Goal: Task Accomplishment & Management: Manage account settings

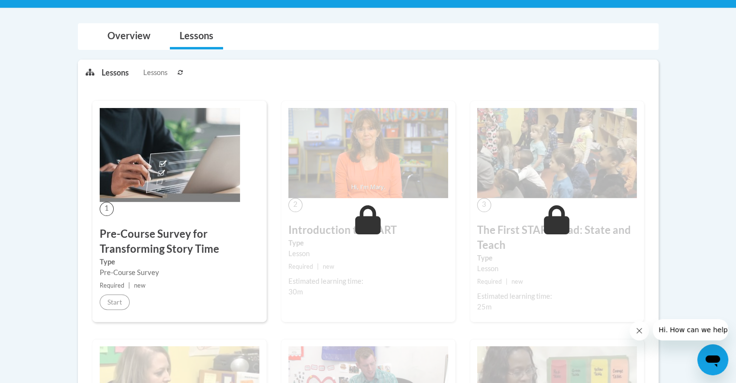
click at [153, 147] on img at bounding box center [170, 155] width 140 height 94
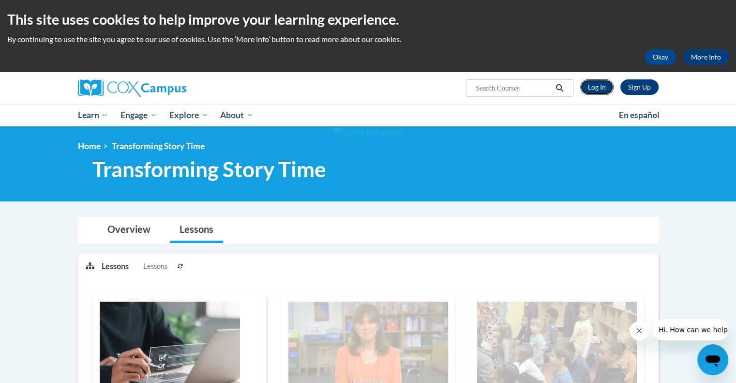
click at [591, 90] on link "Log In" at bounding box center [596, 86] width 33 height 15
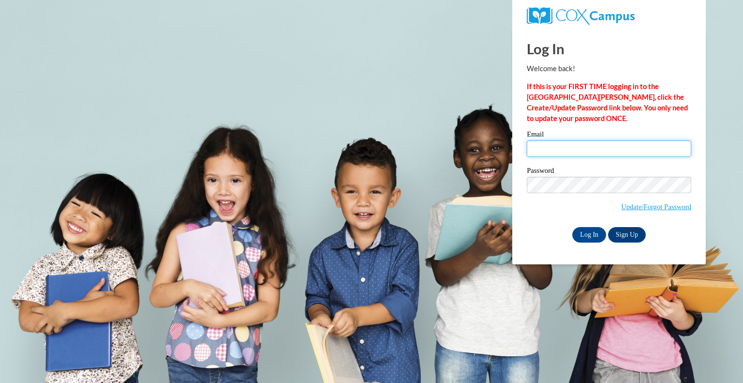
click at [566, 149] on input "Email" at bounding box center [609, 148] width 165 height 16
type input "kausse@kusd.edu"
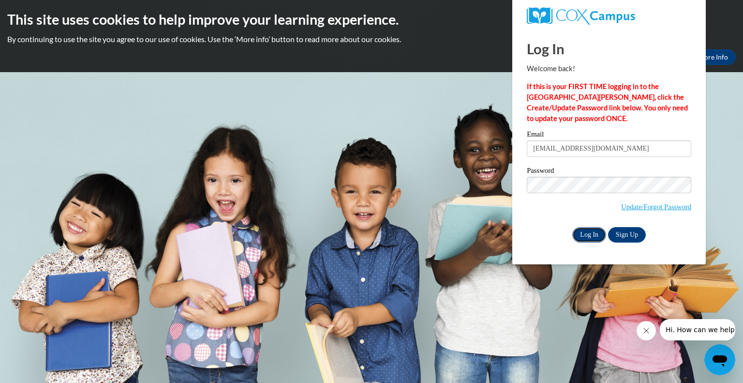
click at [582, 233] on input "Log In" at bounding box center [589, 234] width 34 height 15
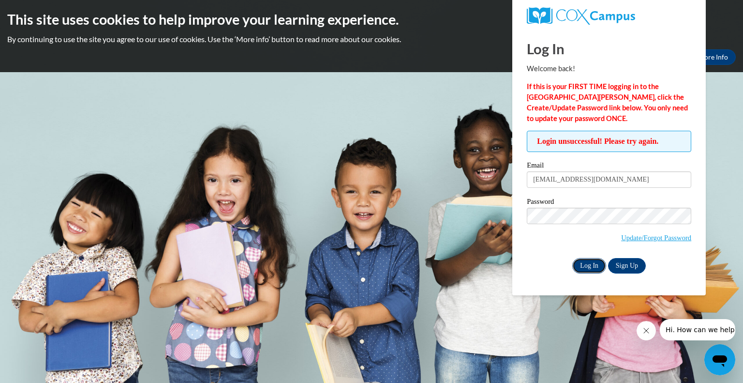
click at [590, 270] on input "Log In" at bounding box center [589, 265] width 34 height 15
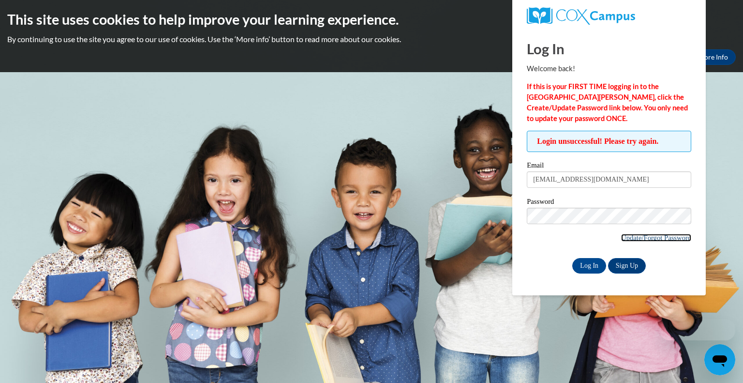
click at [628, 238] on link "Update/Forgot Password" at bounding box center [656, 238] width 70 height 8
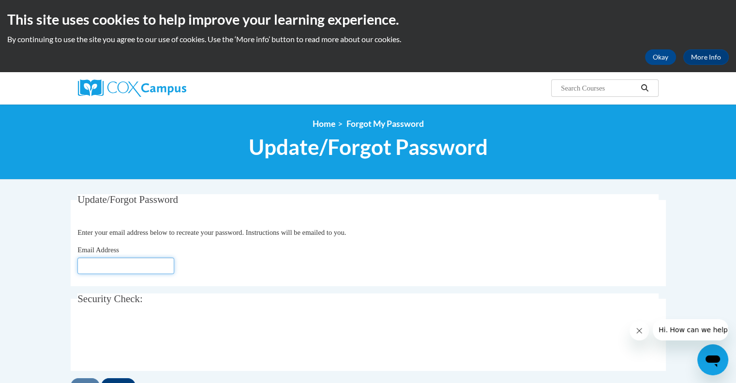
click at [141, 267] on input "Email Address" at bounding box center [125, 265] width 97 height 16
type input "[EMAIL_ADDRESS][DOMAIN_NAME]"
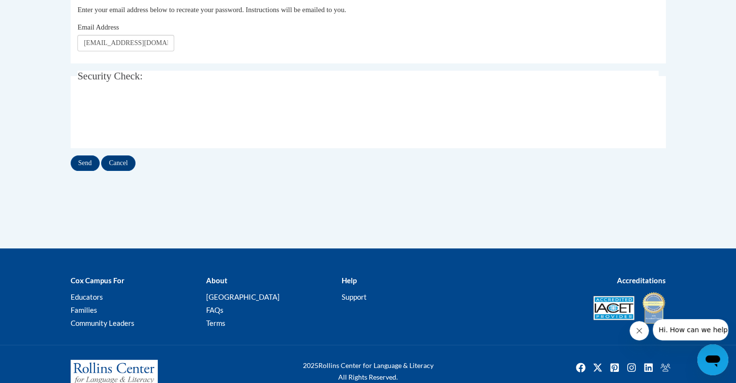
scroll to position [242, 0]
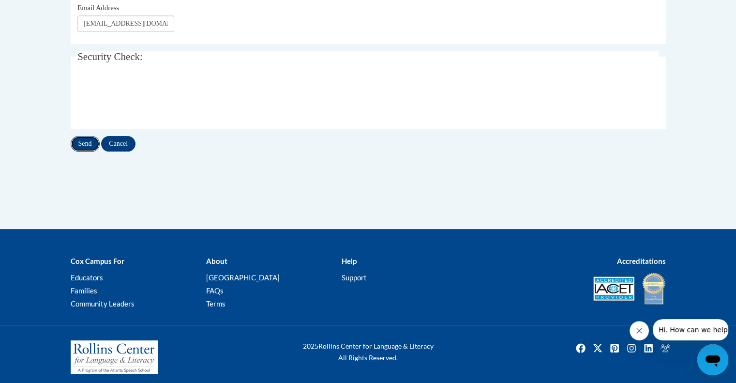
click at [78, 142] on input "Send" at bounding box center [85, 143] width 29 height 15
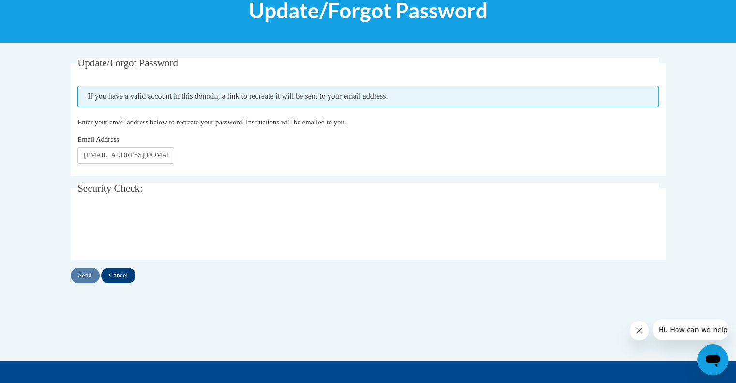
scroll to position [145, 0]
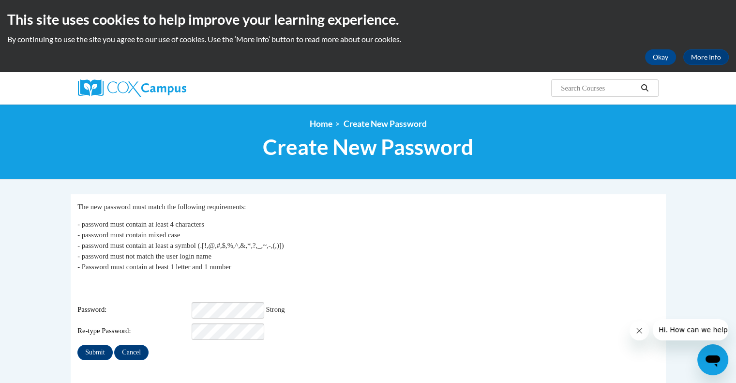
click at [357, 347] on div "Submit Cancel" at bounding box center [367, 352] width 581 height 15
click at [93, 348] on input "Submit" at bounding box center [94, 352] width 35 height 15
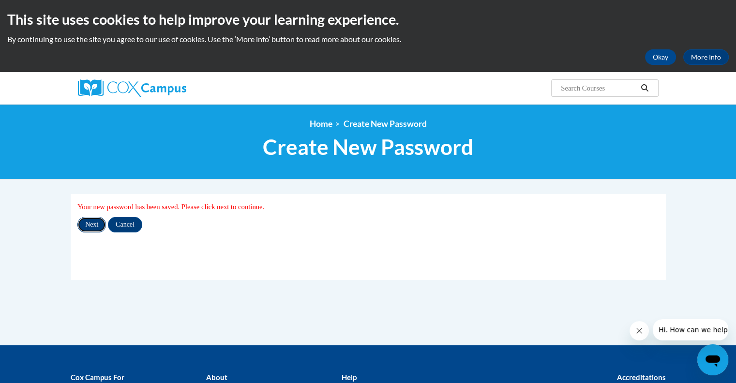
click at [95, 222] on input "Next" at bounding box center [91, 224] width 29 height 15
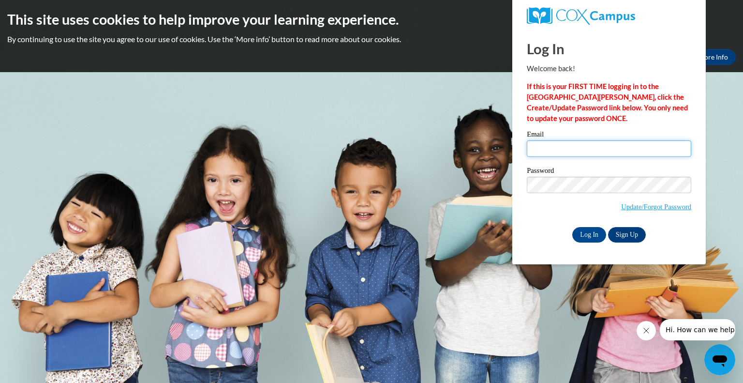
type input "kausse@kusd.edu"
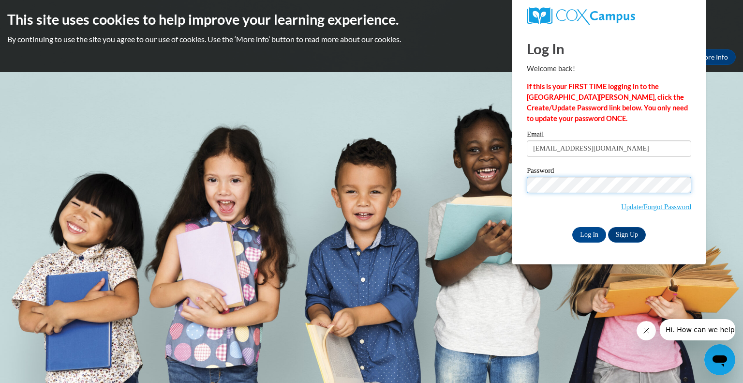
click at [504, 188] on body "This site uses cookies to help improve your learning experience. By continuing …" at bounding box center [371, 191] width 743 height 383
click at [553, 241] on div "Log In Sign Up" at bounding box center [609, 234] width 165 height 15
click at [594, 237] on input "Log In" at bounding box center [589, 234] width 34 height 15
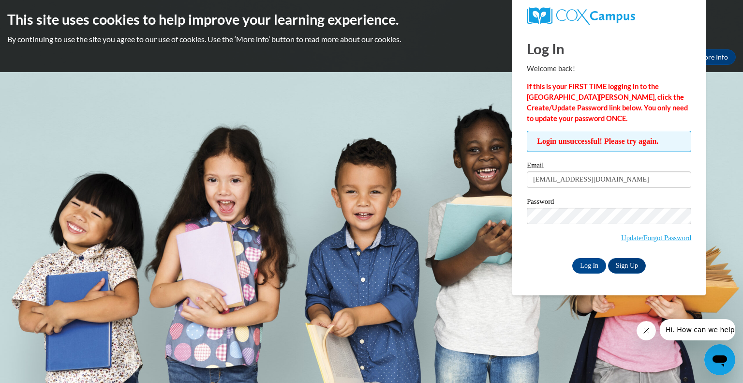
click at [553, 282] on div "Log In Welcome back! If this is your FIRST TIME logging in to the [GEOGRAPHIC_D…" at bounding box center [609, 162] width 208 height 266
click at [598, 265] on input "Log In" at bounding box center [589, 265] width 34 height 15
click at [548, 259] on div "Log In Sign Up" at bounding box center [609, 265] width 165 height 15
click at [541, 241] on span "Update/Forgot Password" at bounding box center [609, 228] width 165 height 40
click at [596, 268] on input "Log In" at bounding box center [589, 265] width 34 height 15
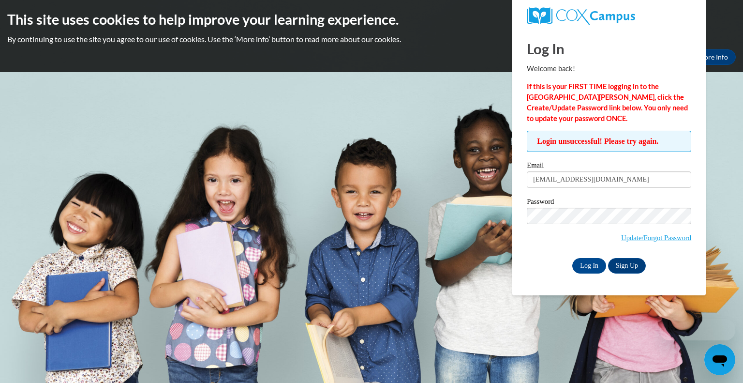
click at [568, 225] on span "Update/Forgot Password" at bounding box center [609, 228] width 165 height 40
click at [537, 256] on div "Email [EMAIL_ADDRESS][DOMAIN_NAME] Password Update/Forgot Password Log In Sign …" at bounding box center [609, 217] width 165 height 111
click at [593, 266] on input "Log In" at bounding box center [589, 265] width 34 height 15
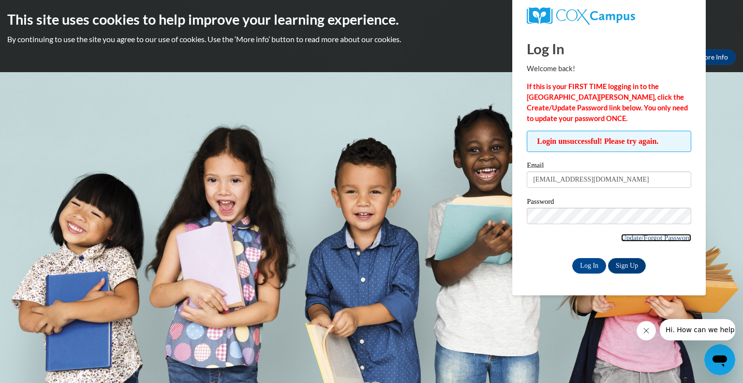
click at [635, 240] on link "Update/Forgot Password" at bounding box center [656, 238] width 70 height 8
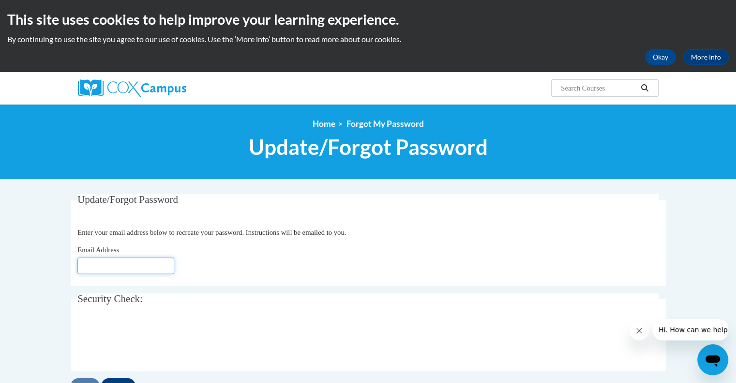
click at [131, 266] on input "Email Address" at bounding box center [125, 265] width 97 height 16
type input "[EMAIL_ADDRESS][DOMAIN_NAME]"
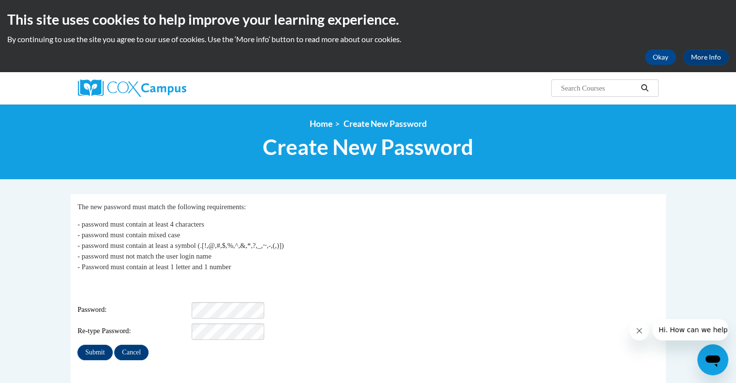
click at [447, 307] on div "Password:" at bounding box center [367, 310] width 581 height 16
click at [430, 315] on div "Login: kausse@kusd.edu Password: Re-type Password:" at bounding box center [367, 309] width 581 height 60
click at [92, 345] on input "Submit" at bounding box center [94, 352] width 35 height 15
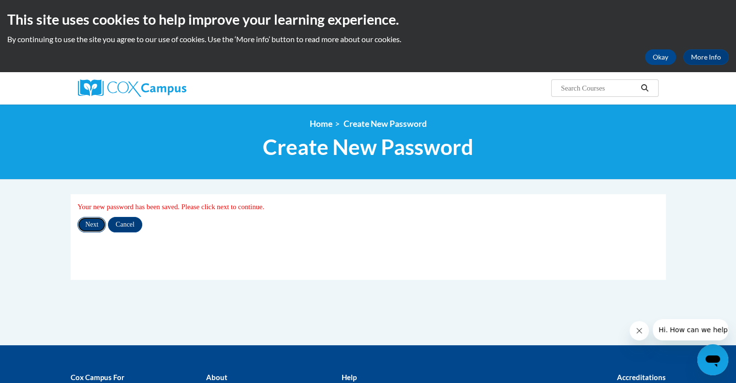
click at [93, 223] on input "Next" at bounding box center [91, 224] width 29 height 15
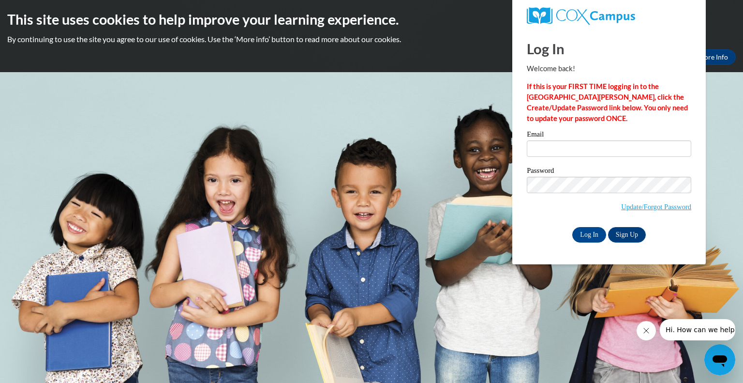
type input "[EMAIL_ADDRESS][DOMAIN_NAME]"
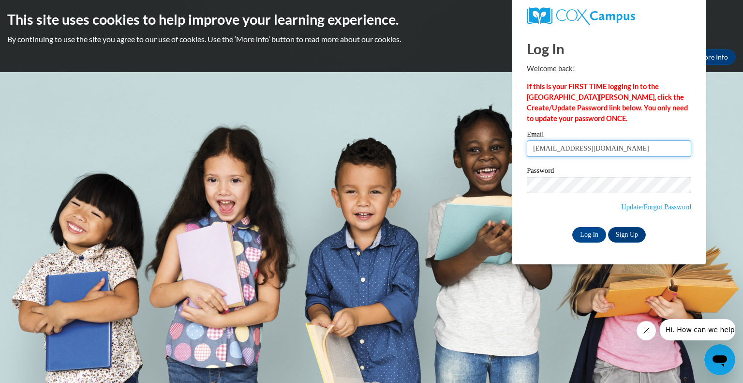
click at [599, 152] on input "[EMAIL_ADDRESS][DOMAIN_NAME]" at bounding box center [609, 148] width 165 height 16
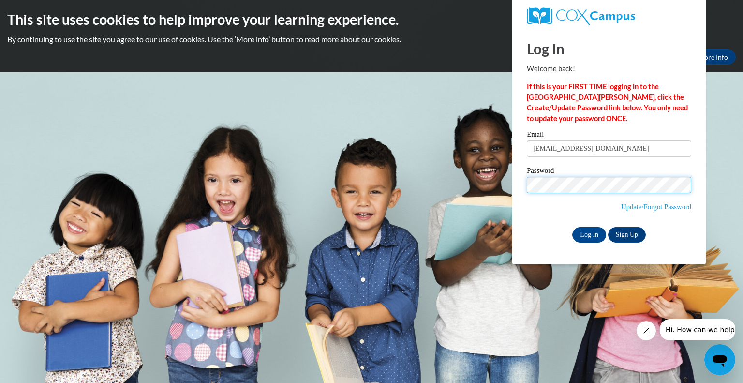
click at [498, 185] on body "This site uses cookies to help improve your learning experience. By continuing …" at bounding box center [371, 191] width 743 height 383
click at [525, 206] on div "Please enter your email! Please enter your password! Email [EMAIL_ADDRESS][DOMA…" at bounding box center [609, 186] width 179 height 111
click at [590, 237] on input "Log In" at bounding box center [589, 234] width 34 height 15
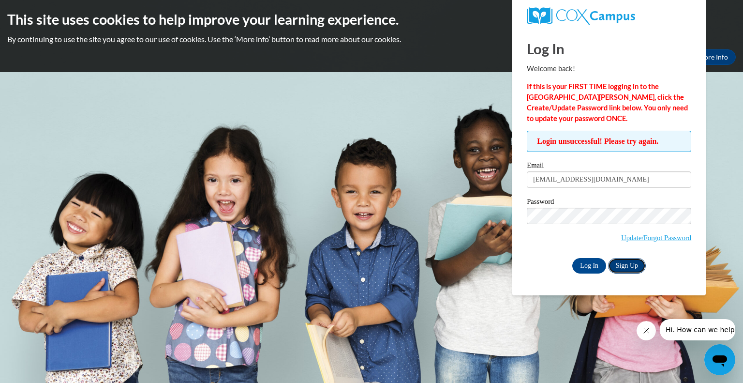
click at [639, 267] on link "Sign Up" at bounding box center [627, 265] width 38 height 15
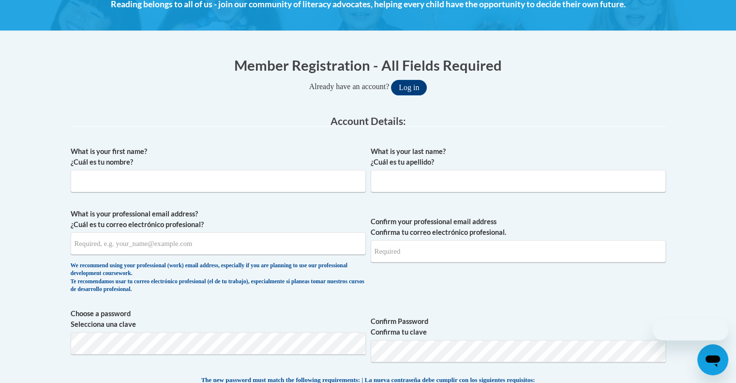
scroll to position [339, 0]
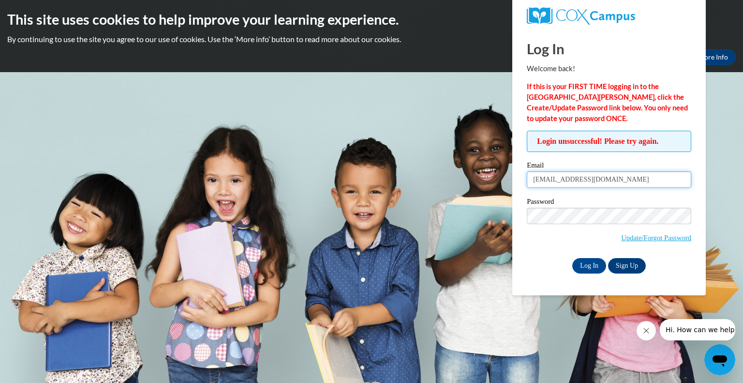
drag, startPoint x: 559, startPoint y: 181, endPoint x: 570, endPoint y: 180, distance: 10.3
click at [559, 181] on input "[EMAIL_ADDRESS][DOMAIN_NAME]" at bounding box center [609, 179] width 165 height 16
type input "kausse"
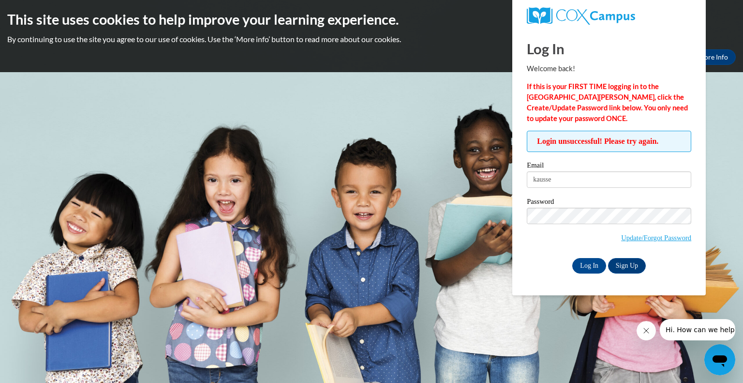
click at [560, 253] on div "Password Update/Forgot Password" at bounding box center [609, 226] width 165 height 57
click at [596, 267] on input "Log In" at bounding box center [589, 265] width 34 height 15
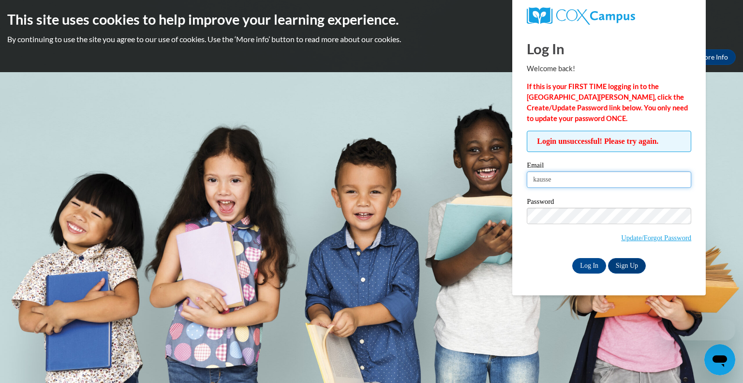
click at [572, 178] on input "kausse" at bounding box center [609, 179] width 165 height 16
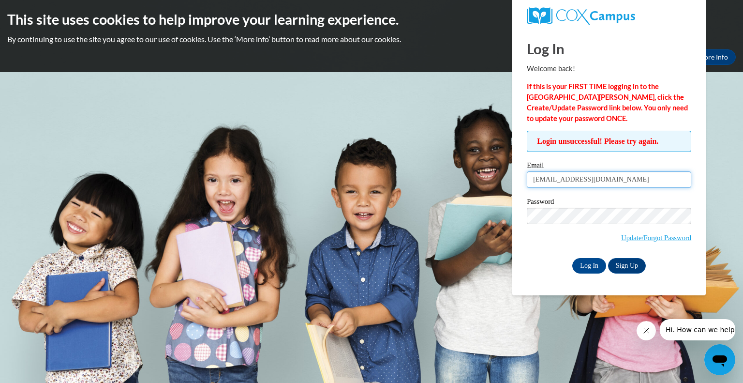
type input "[EMAIL_ADDRESS][DOMAIN_NAME]"
click at [546, 269] on div "Log In Sign Up" at bounding box center [609, 265] width 165 height 15
click at [591, 265] on input "Log In" at bounding box center [589, 265] width 34 height 15
click at [637, 267] on link "Sign Up" at bounding box center [627, 265] width 38 height 15
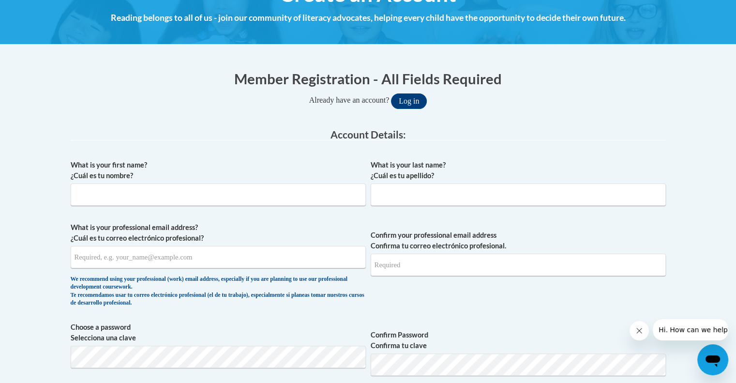
scroll to position [145, 0]
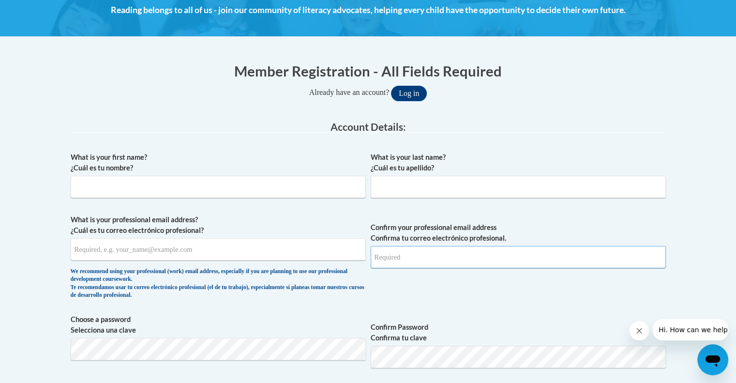
type input "kausse@kusd.edu"
click at [236, 188] on input "What is your first name? ¿Cuál es tu nombre?" at bounding box center [218, 187] width 295 height 22
type input "Katelynn"
type input "Ausse"
type input "[EMAIL_ADDRESS][DOMAIN_NAME]"
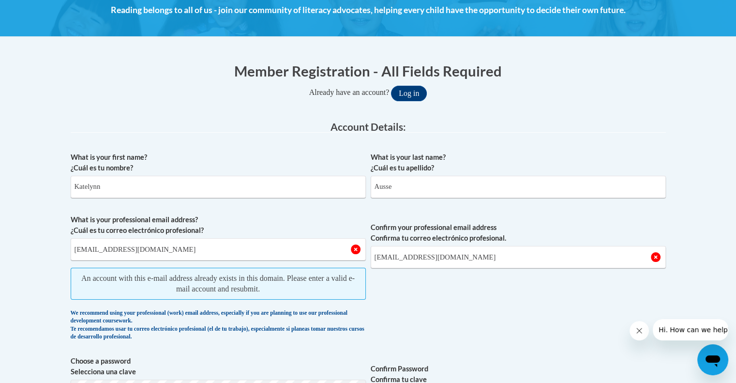
click at [482, 311] on span "Confirm your professional email address Confirma tu correo electrónico profesio…" at bounding box center [518, 279] width 295 height 131
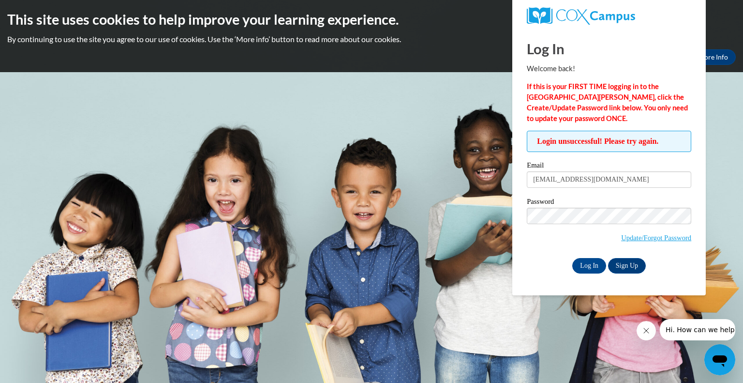
click at [649, 243] on span "Update/Forgot Password" at bounding box center [609, 228] width 165 height 40
click at [648, 238] on link "Update/Forgot Password" at bounding box center [656, 238] width 70 height 8
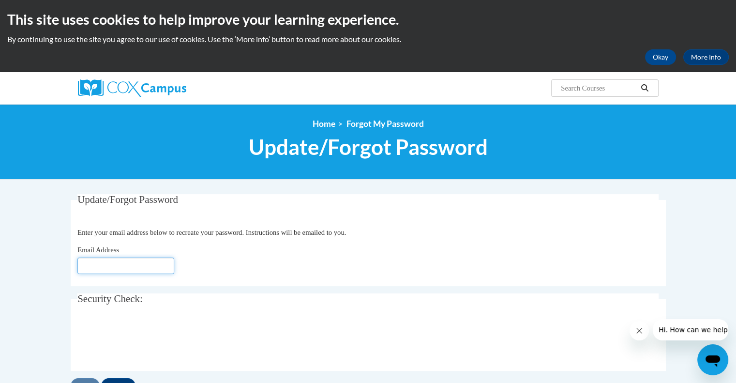
click at [126, 265] on input "Email Address" at bounding box center [125, 265] width 97 height 16
type input "[EMAIL_ADDRESS][DOMAIN_NAME]"
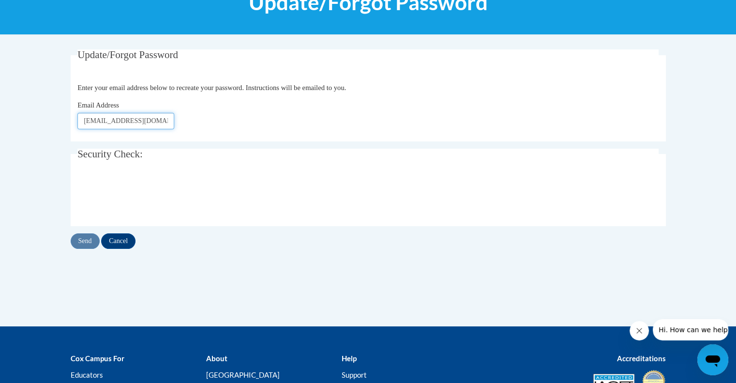
scroll to position [145, 0]
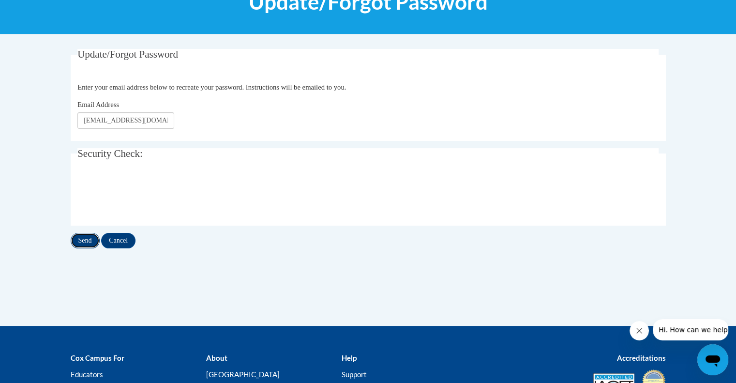
click at [91, 238] on input "Send" at bounding box center [85, 240] width 29 height 15
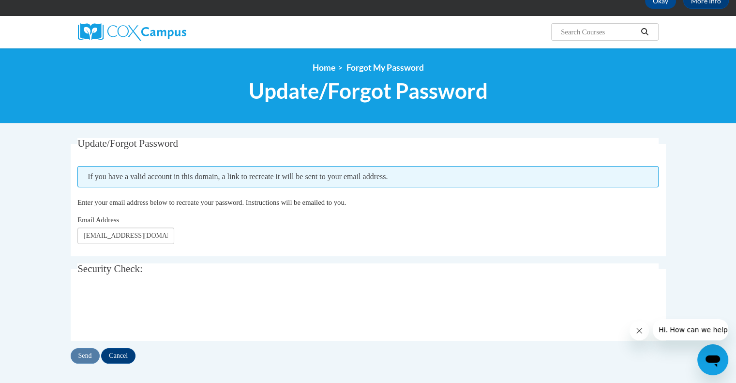
scroll to position [194, 0]
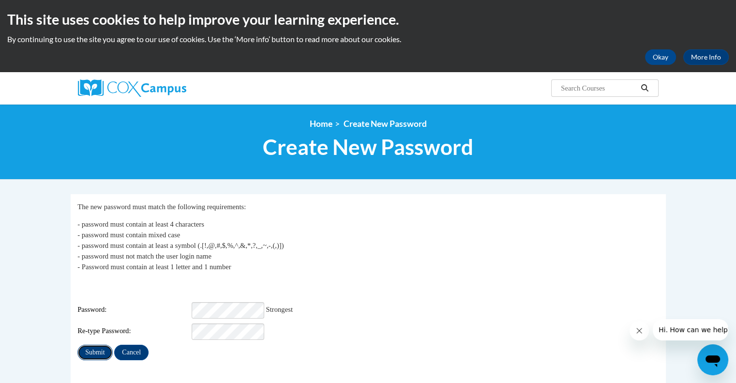
click at [95, 345] on input "Submit" at bounding box center [94, 352] width 35 height 15
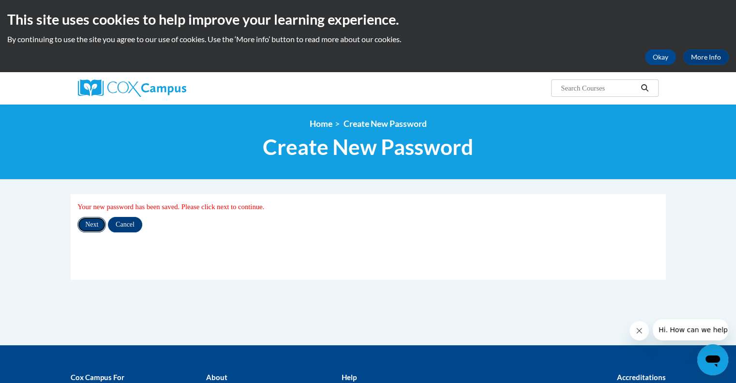
click at [97, 222] on input "Next" at bounding box center [91, 224] width 29 height 15
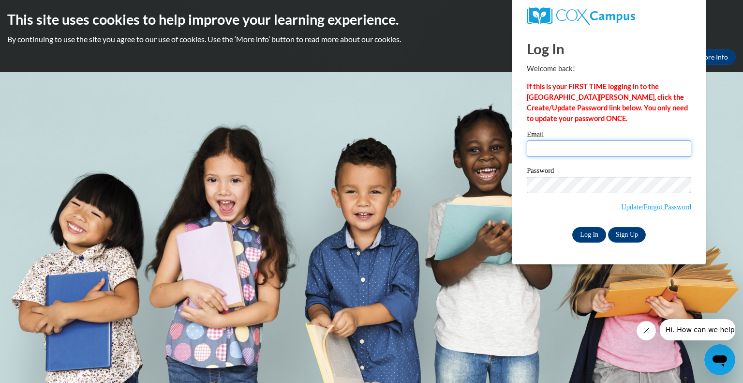
type input "[EMAIL_ADDRESS][DOMAIN_NAME]"
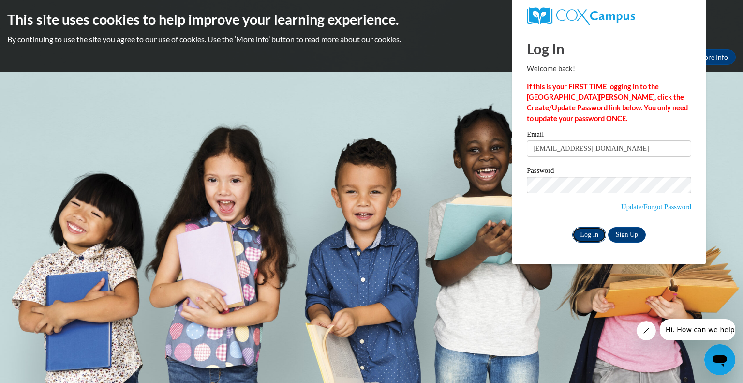
click at [600, 236] on input "Log In" at bounding box center [589, 234] width 34 height 15
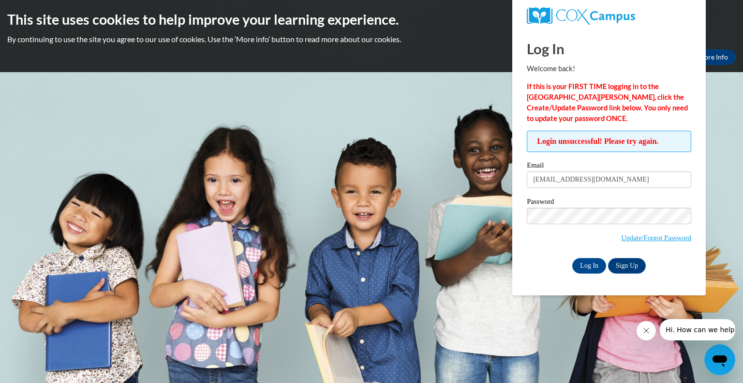
click at [680, 331] on span "Hi. How can we help?" at bounding box center [701, 330] width 73 height 8
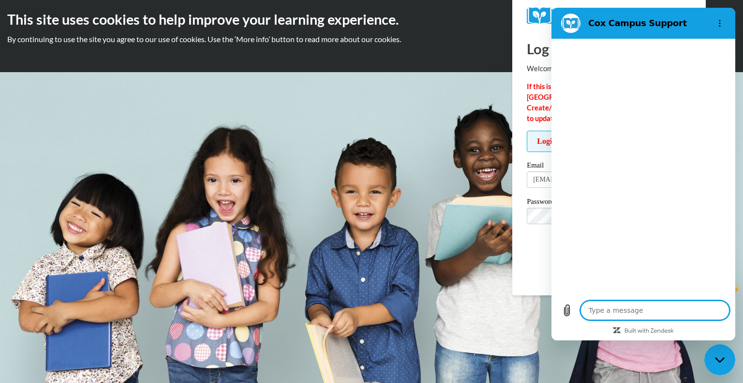
click at [662, 307] on textarea at bounding box center [655, 310] width 149 height 19
type textarea "x"
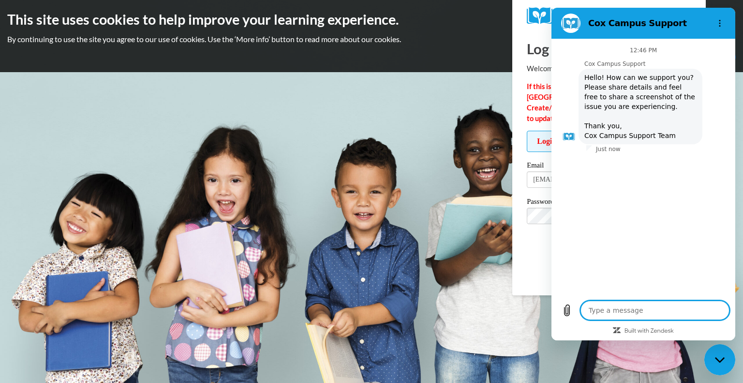
type textarea "I"
type textarea "x"
type textarea "I"
type textarea "x"
type textarea "I u"
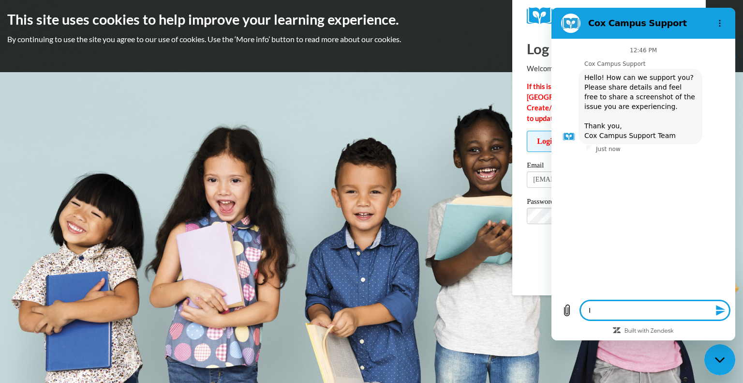
type textarea "x"
type textarea "I up"
type textarea "x"
type textarea "I upd"
type textarea "x"
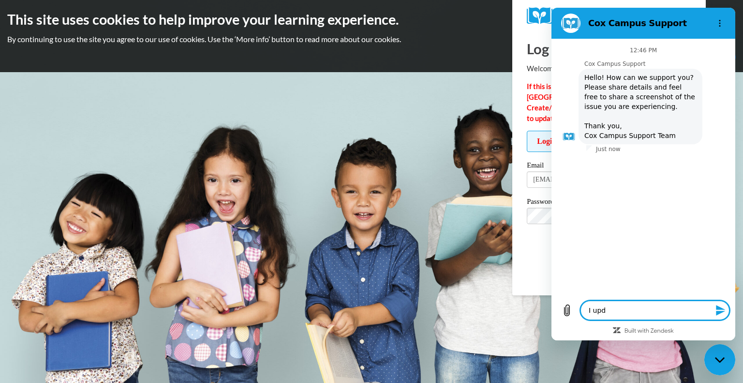
type textarea "I upda"
type textarea "x"
type textarea "I updat"
type textarea "x"
type textarea "I update"
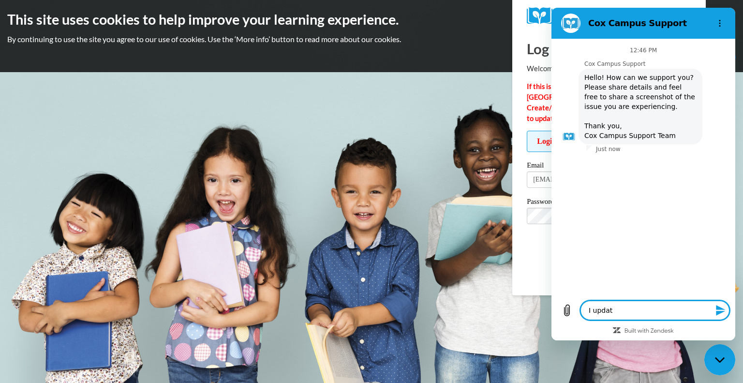
type textarea "x"
type textarea "I updated"
type textarea "x"
type textarea "I updated"
type textarea "x"
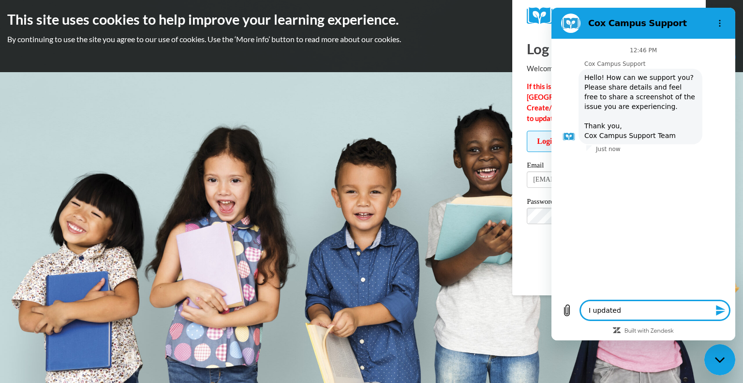
type textarea "I updated m"
type textarea "x"
type textarea "I updated my"
type textarea "x"
type textarea "I updated my"
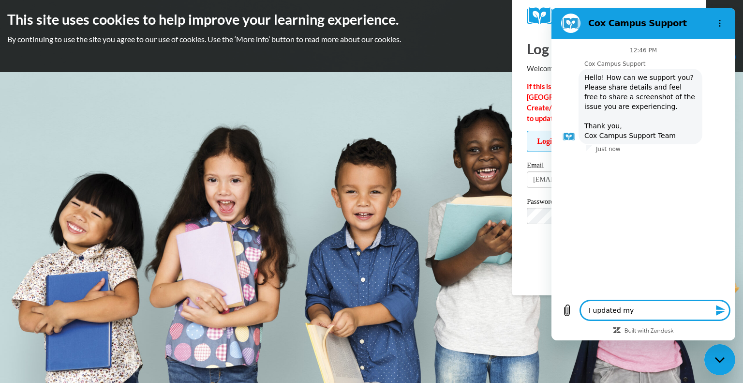
type textarea "x"
type textarea "I updated my p"
type textarea "x"
type textarea "I updated my pa"
type textarea "x"
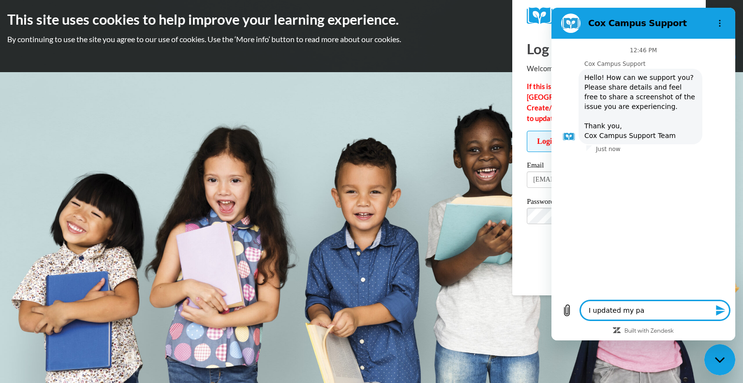
type textarea "I updated my pas"
type textarea "x"
type textarea "I updated my pass"
type textarea "x"
type textarea "I updated my passw"
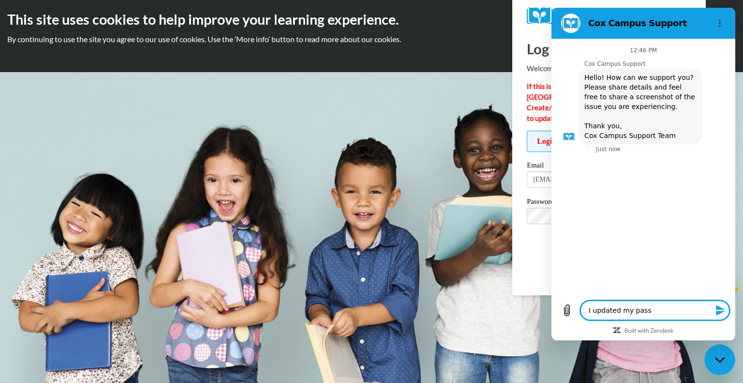
type textarea "x"
type textarea "I updated my passwo"
type textarea "x"
type textarea "I updated my passwor"
type textarea "x"
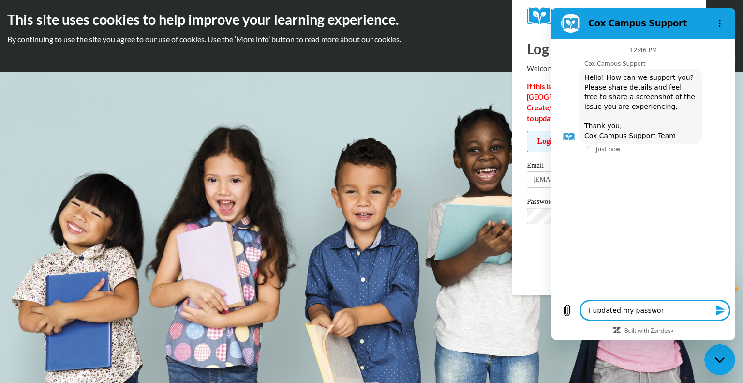
type textarea "I updated my password"
type textarea "x"
type textarea "I updated my password,"
type textarea "x"
type textarea "I updated my password,"
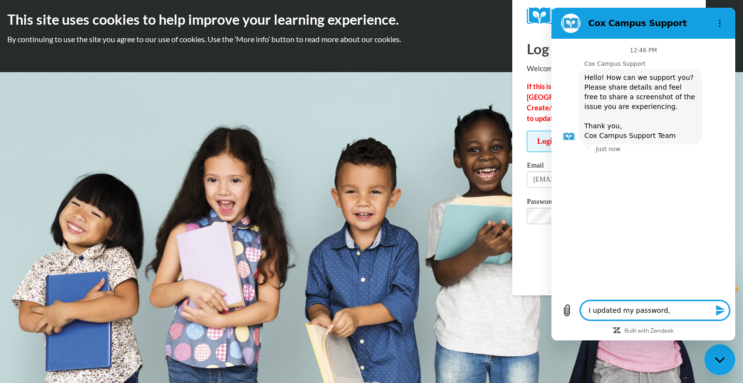
type textarea "x"
type textarea "I updated my password, b"
type textarea "x"
type textarea "I updated my password, bu"
type textarea "x"
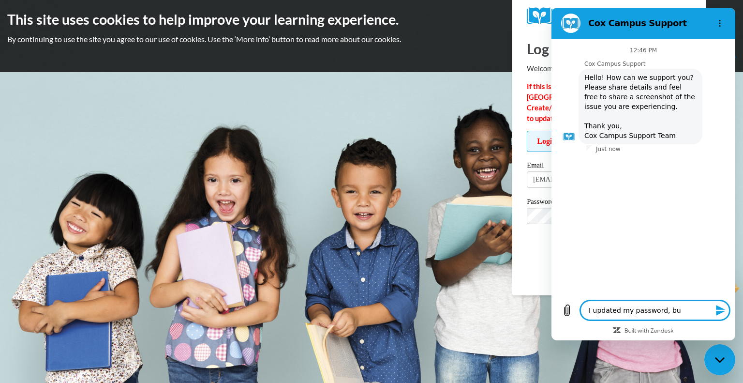
type textarea "I updated my password, but"
type textarea "x"
type textarea "I updated my password, but"
type textarea "x"
type textarea "I updated my password, but i"
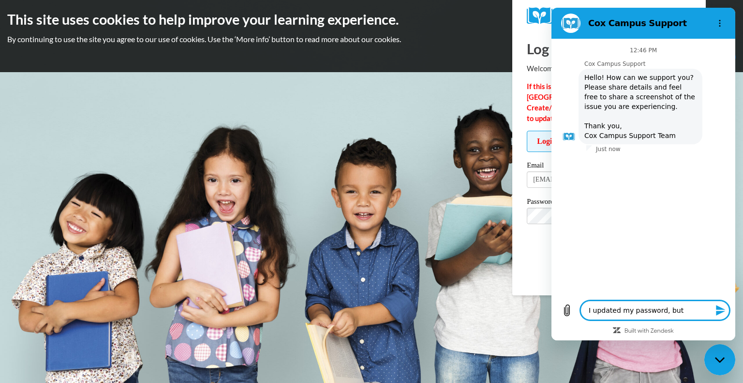
type textarea "x"
type textarea "I updated my password, but it"
type textarea "x"
type textarea "I updated my password, but it'"
type textarea "x"
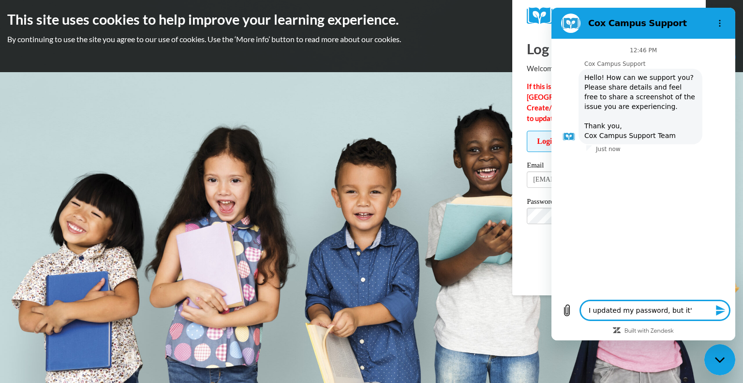
type textarea "I updated my password, but it's"
type textarea "x"
type textarea "I updated my password, but it's"
type textarea "x"
type textarea "I updated my password, but it's s"
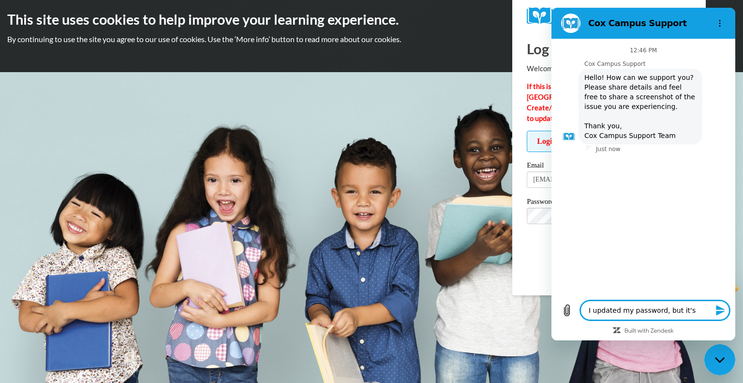
type textarea "x"
type textarea "I updated my password, but it's sa"
type textarea "x"
type textarea "I updated my password, but it's say"
type textarea "x"
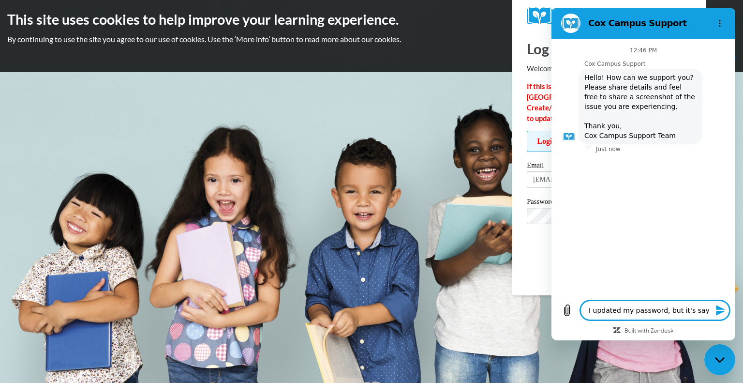
type textarea "I updated my password, but it's sayi"
type textarea "x"
type textarea "I updated my password, but it's sayin"
type textarea "x"
type textarea "I updated my password, but it's saying"
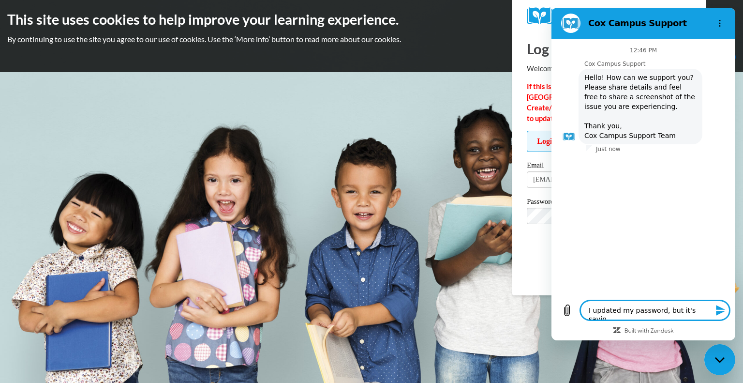
type textarea "x"
type textarea "I updated my password, but it's saying"
type textarea "x"
type textarea "I updated my password, but it's saying l"
type textarea "x"
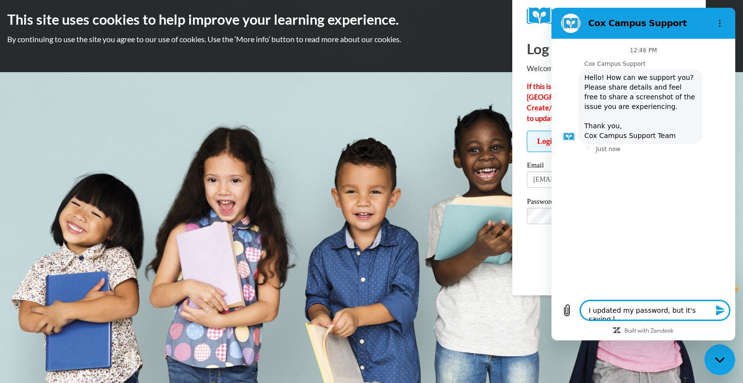
type textarea "I updated my password, but it's saying lo"
type textarea "x"
type textarea "I updated my password, but it's saying log"
type textarea "x"
type textarea "I updated my password, but it's saying logi"
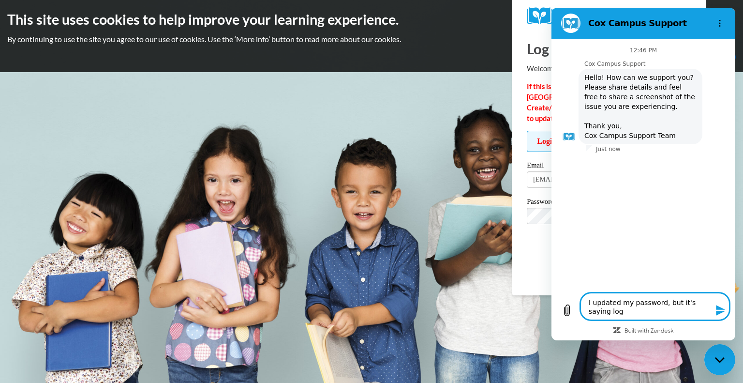
type textarea "x"
type textarea "I updated my password, but it's saying login"
type textarea "x"
type textarea "I updated my password, but it's saying login"
type textarea "x"
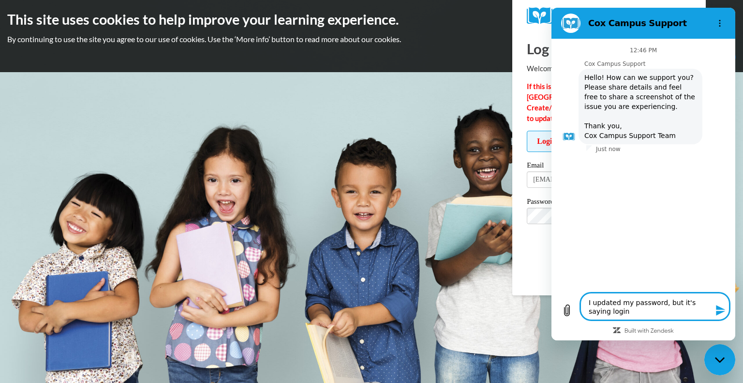
type textarea "I updated my password, but it's saying login u"
type textarea "x"
type textarea "I updated my password, but it's saying login un"
type textarea "x"
type textarea "I updated my password, but it's saying login uns"
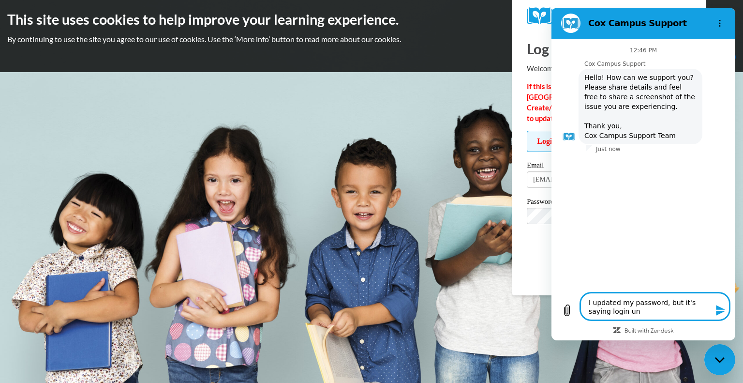
type textarea "x"
type textarea "I updated my password, but it's saying login unsu"
type textarea "x"
type textarea "I updated my password, but it's saying login unsuc"
type textarea "x"
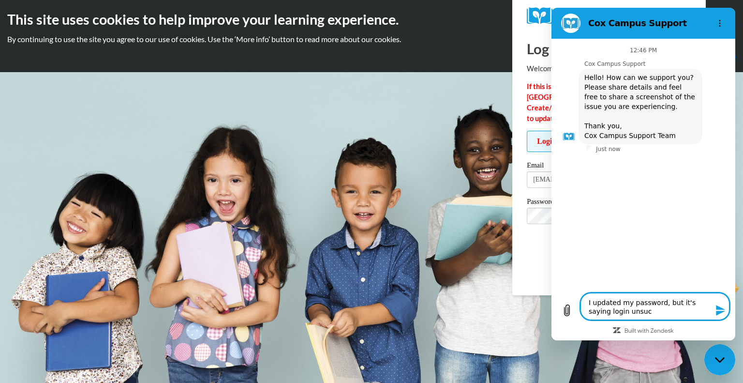
type textarea "I updated my password, but it's saying login unsucc"
type textarea "x"
type textarea "I updated my password, but it's saying login unsucce"
type textarea "x"
type textarea "I updated my password, but it's saying login unsucces"
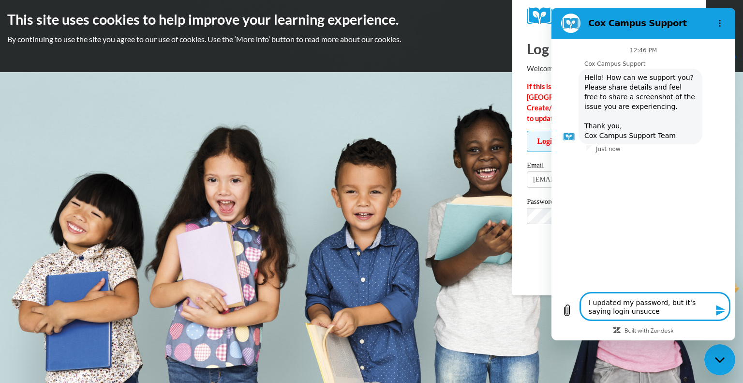
type textarea "x"
type textarea "I updated my password, but it's saying login unsuccess"
type textarea "x"
type textarea "I updated my password, but it's saying login unsuccessf"
type textarea "x"
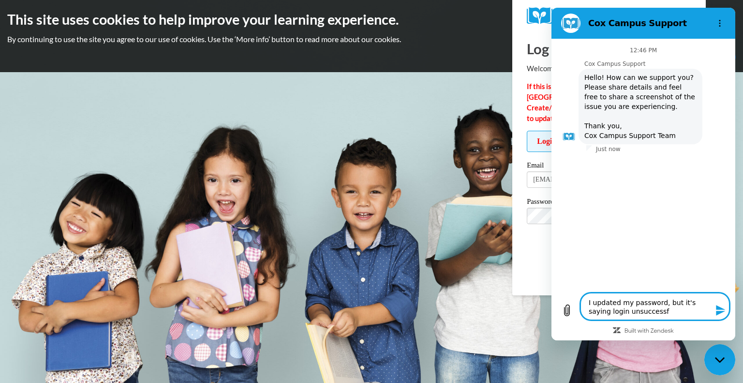
type textarea "I updated my password, but it's saying login unsuccessfu"
type textarea "x"
type textarea "I updated my password, but it's saying login unsuccessful"
type textarea "x"
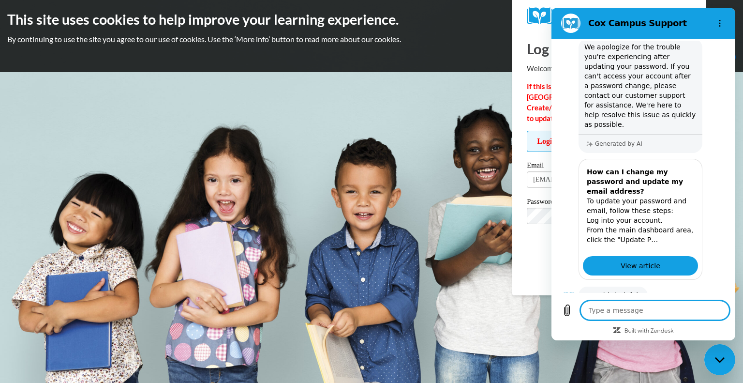
scroll to position [178, 0]
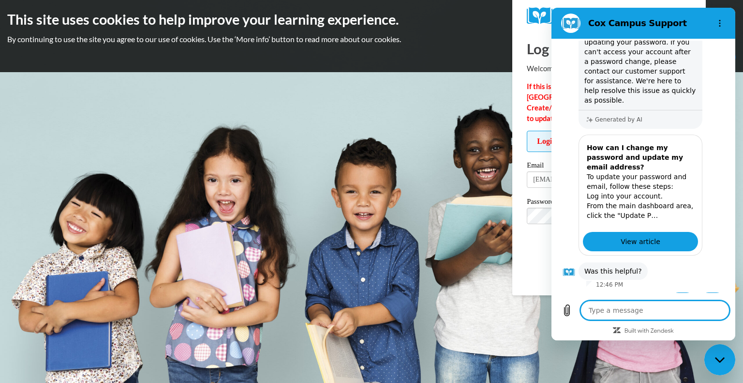
click at [637, 17] on div "Cox Campus Support" at bounding box center [631, 23] width 149 height 19
click at [707, 292] on button "No" at bounding box center [713, 301] width 26 height 18
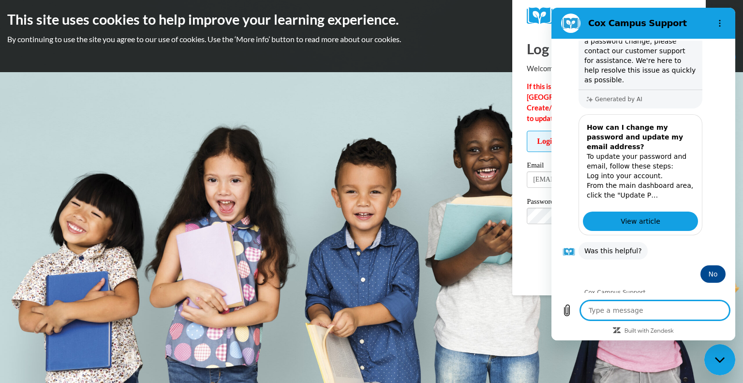
scroll to position [197, 0]
click at [720, 22] on icon "Options menu" at bounding box center [720, 23] width 8 height 8
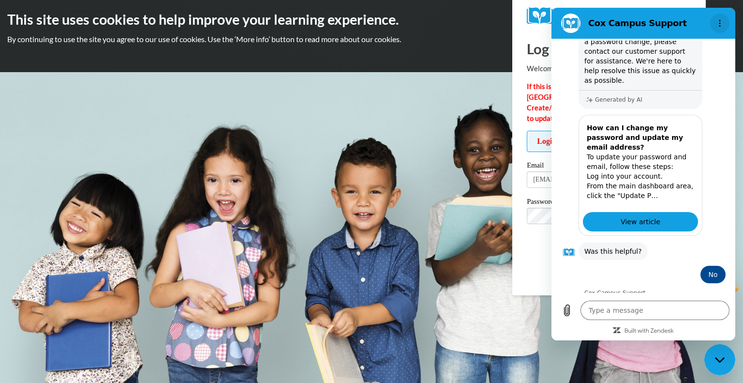
type textarea "x"
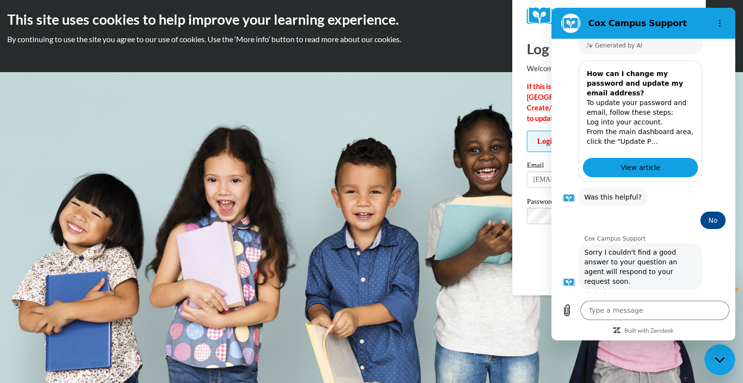
scroll to position [252, 0]
click at [678, 21] on h2 "Cox Campus Support" at bounding box center [647, 23] width 118 height 12
click at [477, 129] on body "This site uses cookies to help improve your learning experience. By continuing …" at bounding box center [371, 191] width 743 height 383
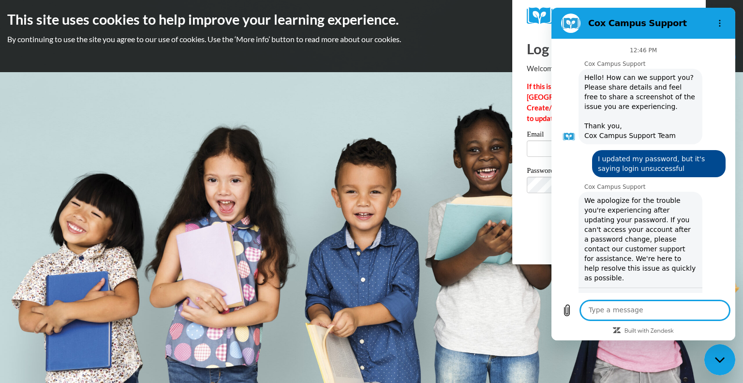
scroll to position [252, 0]
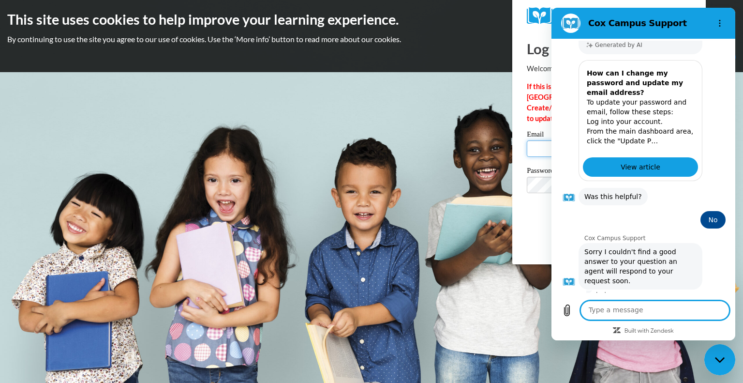
type input "[EMAIL_ADDRESS][DOMAIN_NAME]"
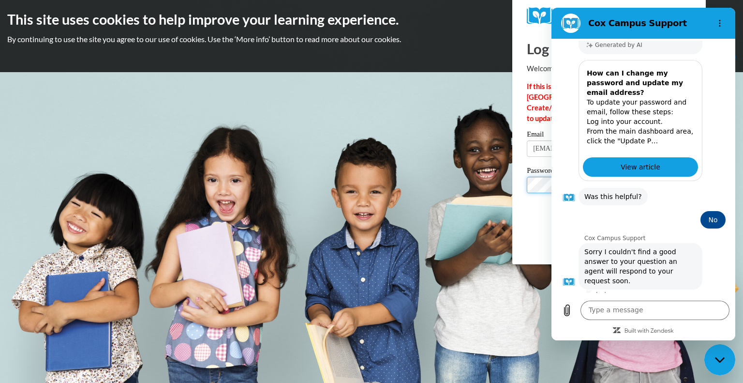
click at [572, 227] on input "Log In" at bounding box center [589, 234] width 34 height 15
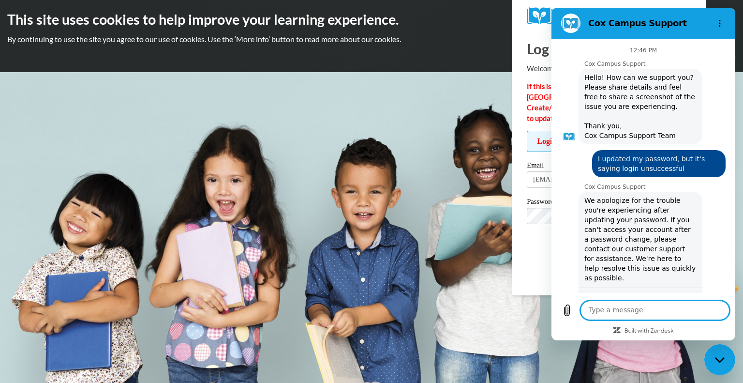
scroll to position [252, 0]
